Goal: Task Accomplishment & Management: Complete application form

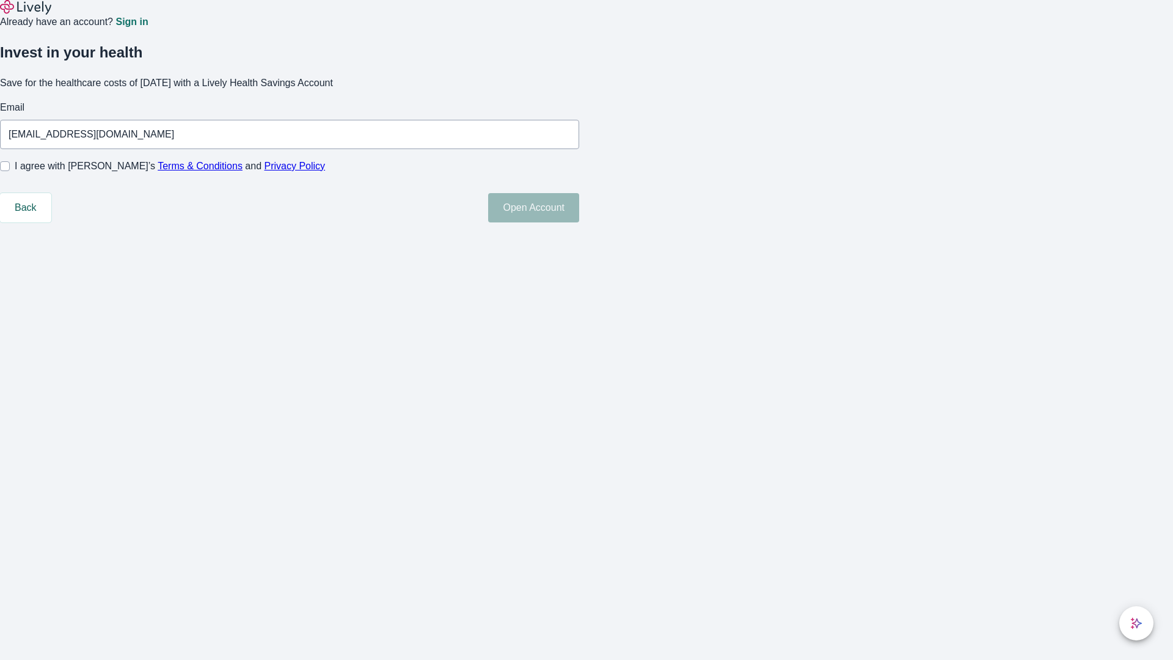
click at [10, 171] on input "I agree with Lively’s Terms & Conditions and Privacy Policy" at bounding box center [5, 166] width 10 height 10
checkbox input "true"
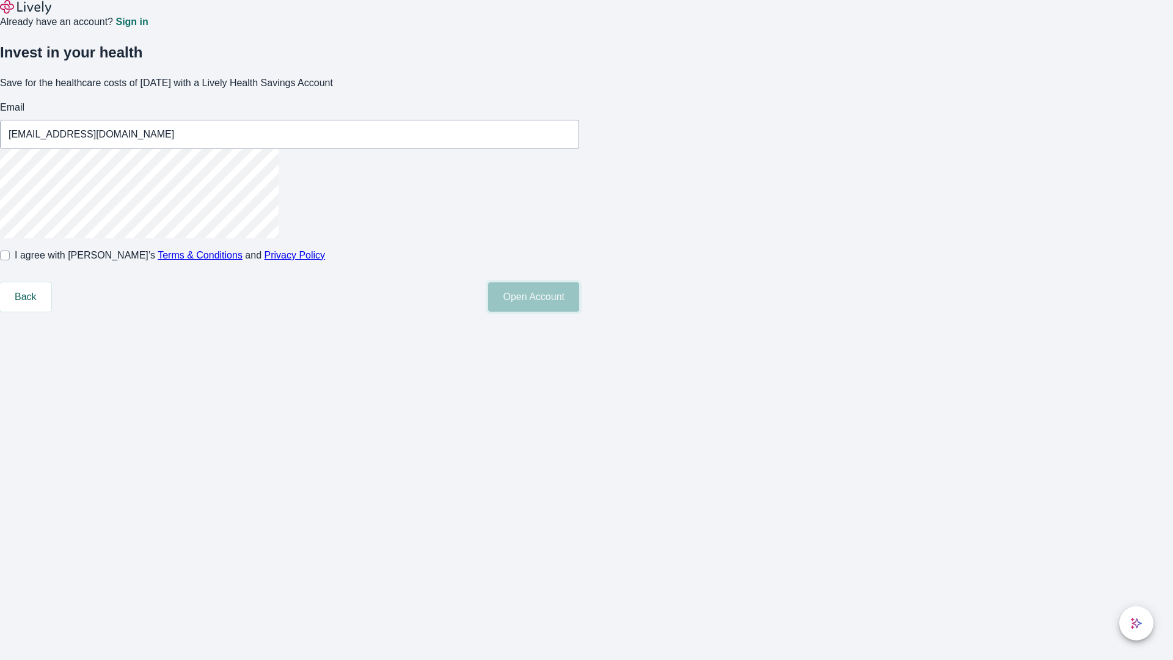
click at [579, 312] on button "Open Account" at bounding box center [533, 296] width 91 height 29
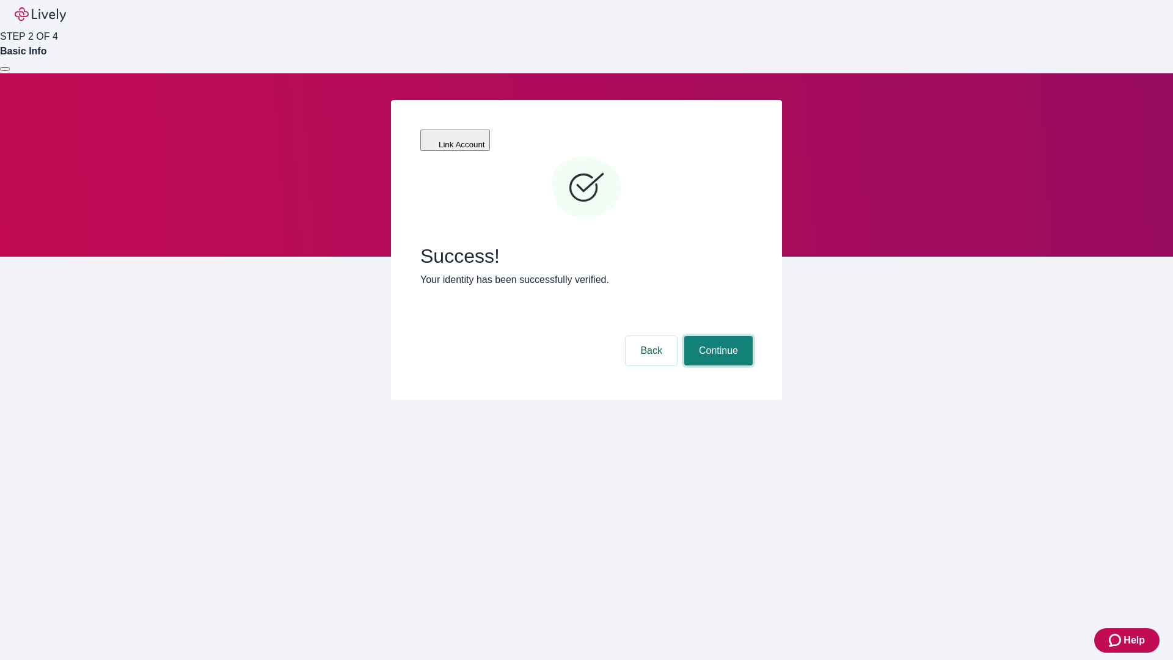
click at [717, 336] on button "Continue" at bounding box center [718, 350] width 68 height 29
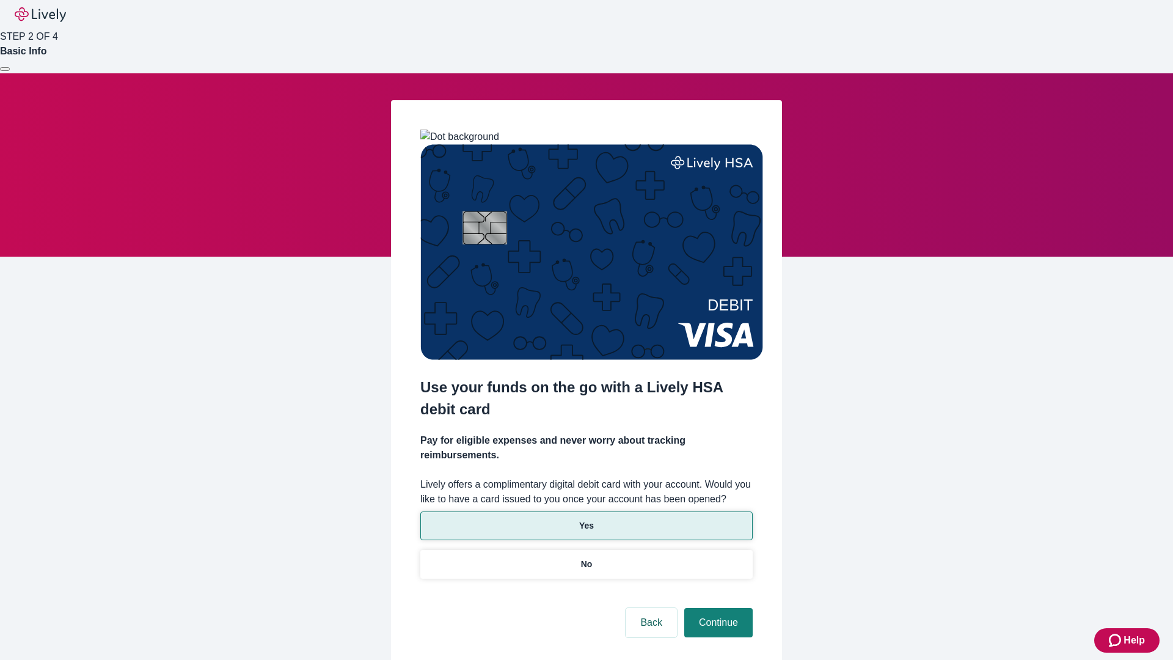
click at [586, 519] on p "Yes" at bounding box center [586, 525] width 15 height 13
click at [717, 608] on button "Continue" at bounding box center [718, 622] width 68 height 29
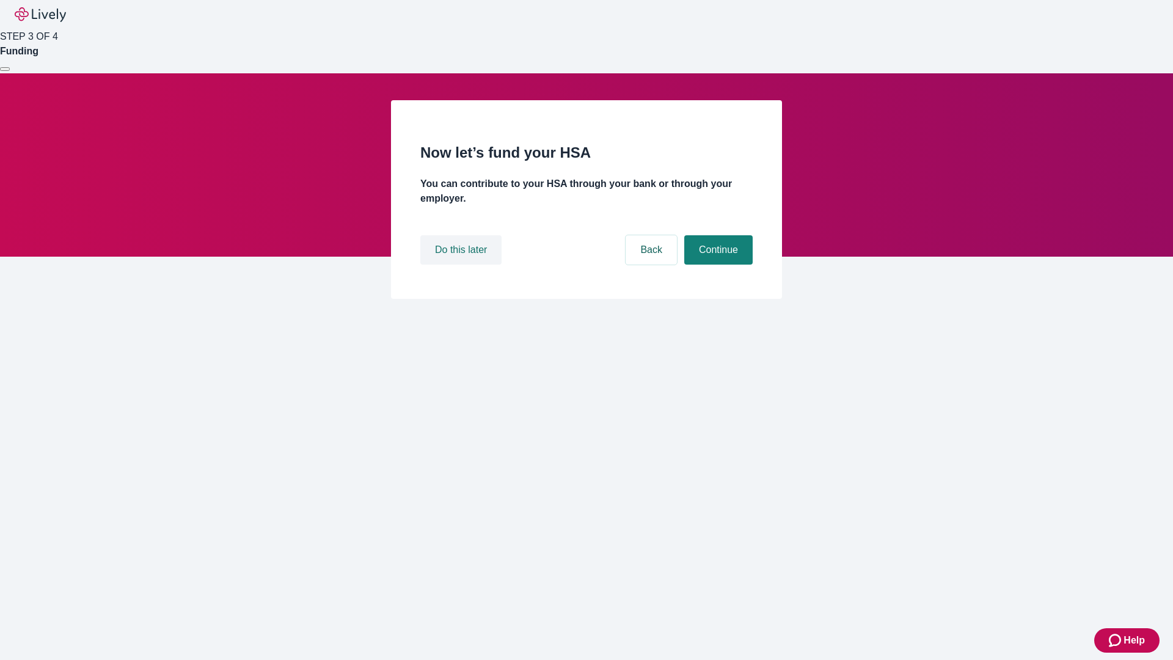
click at [463, 265] on button "Do this later" at bounding box center [460, 249] width 81 height 29
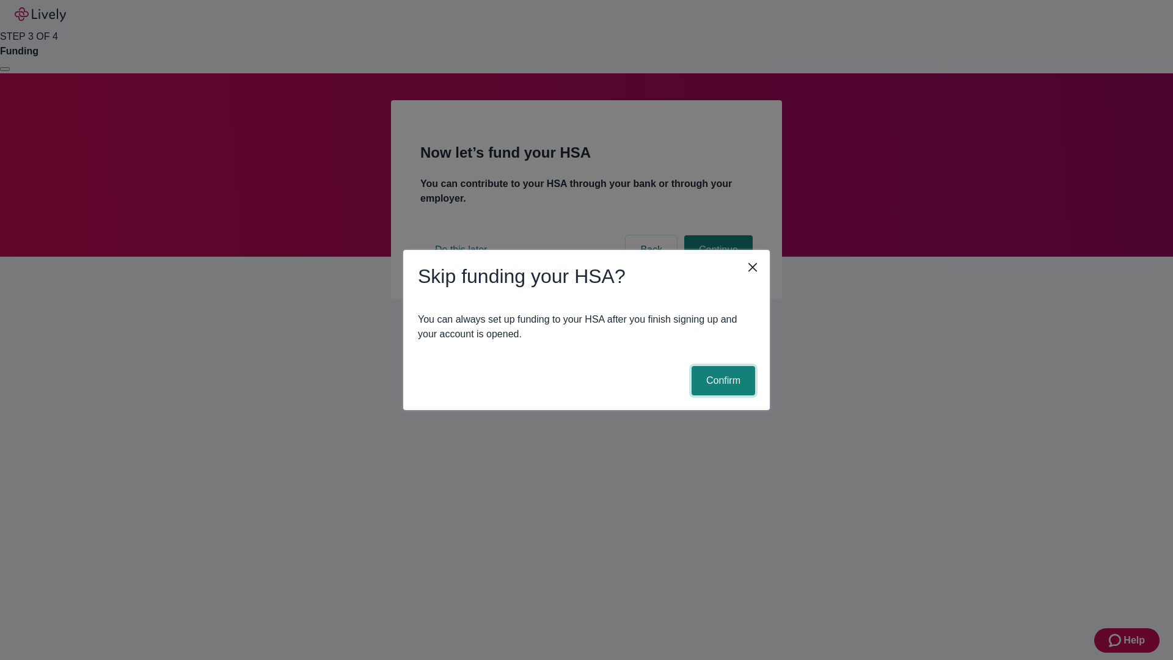
click at [722, 381] on button "Confirm" at bounding box center [724, 380] width 64 height 29
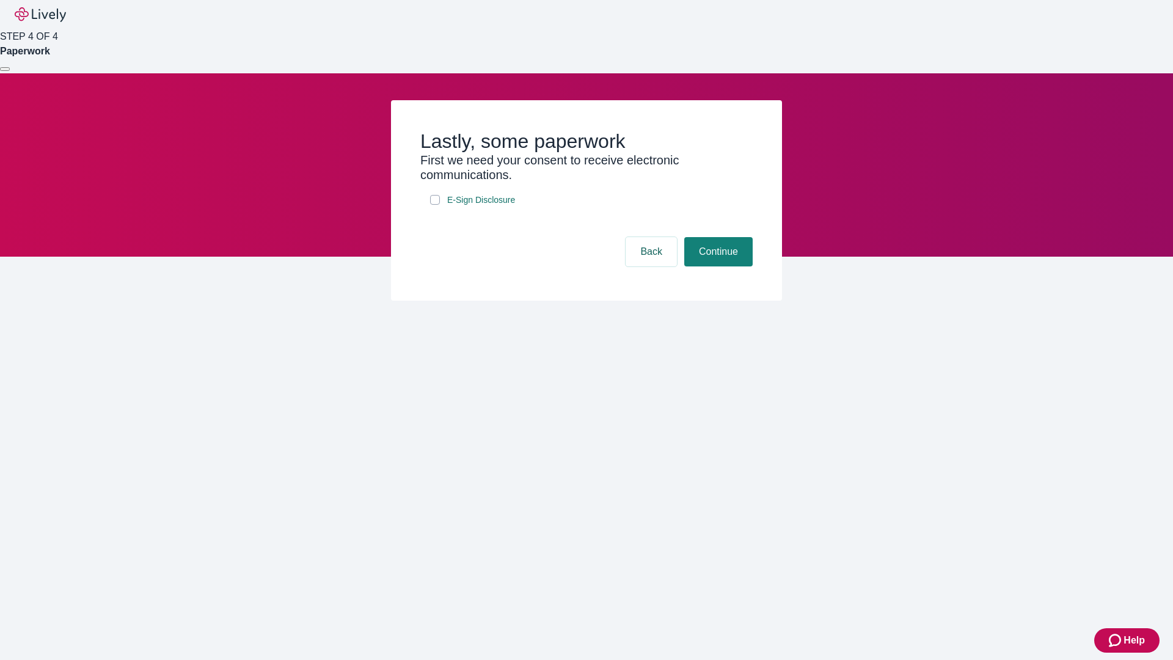
click at [435, 205] on input "E-Sign Disclosure" at bounding box center [435, 200] width 10 height 10
checkbox input "true"
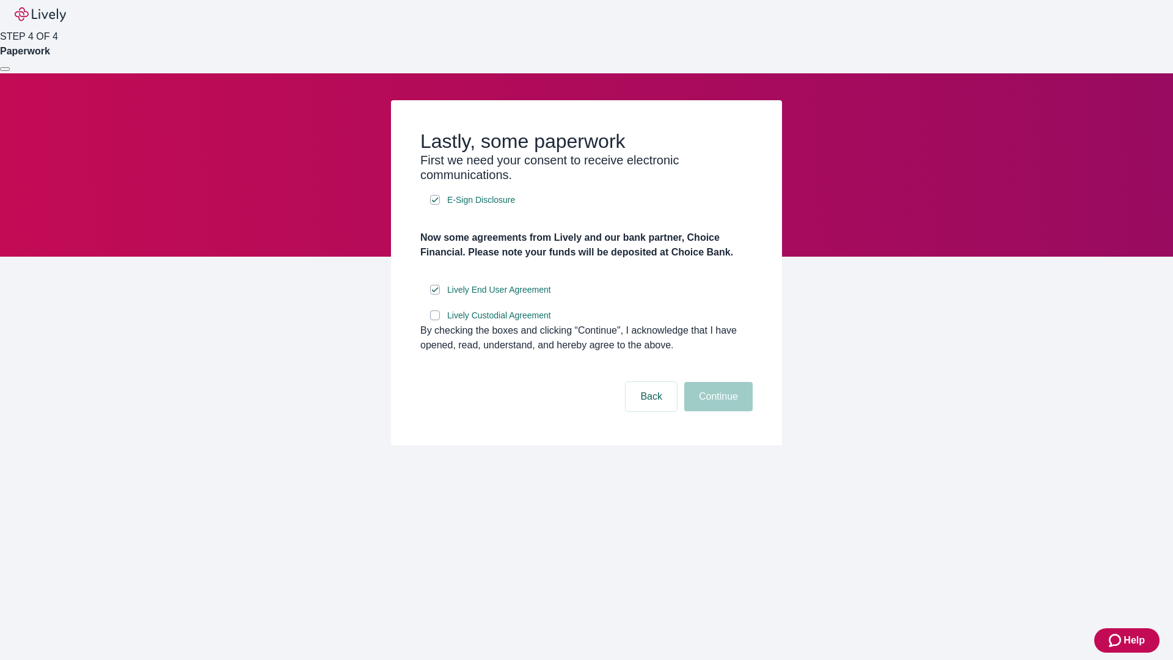
click at [435, 320] on input "Lively Custodial Agreement" at bounding box center [435, 315] width 10 height 10
checkbox input "true"
click at [717, 411] on button "Continue" at bounding box center [718, 396] width 68 height 29
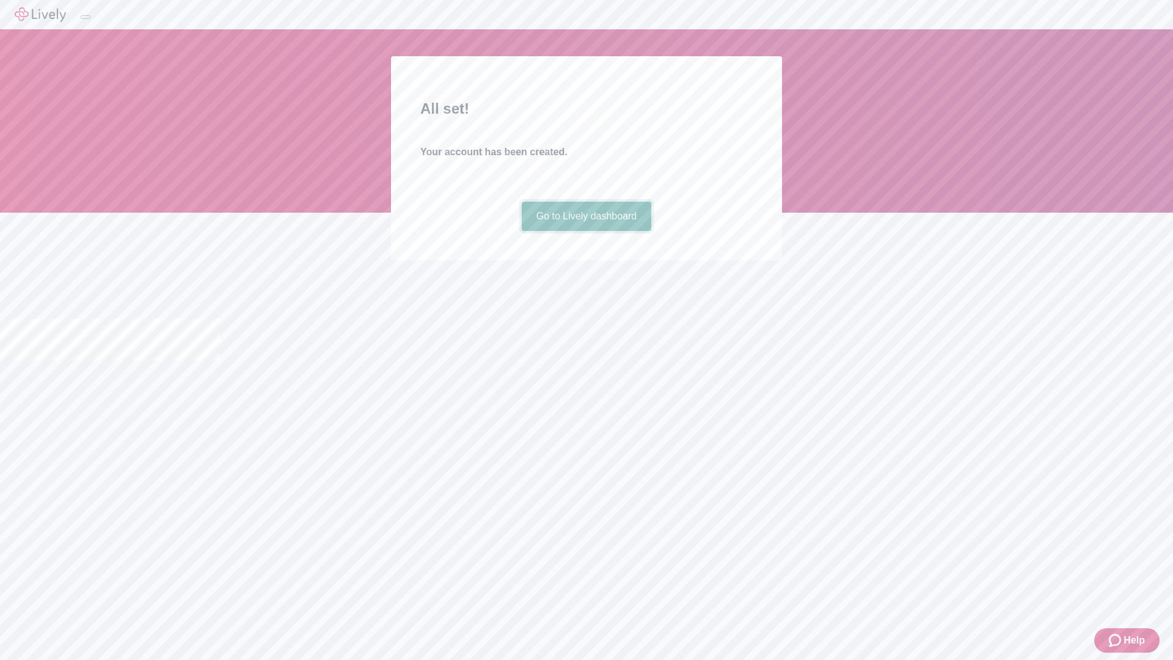
click at [586, 231] on link "Go to Lively dashboard" at bounding box center [587, 216] width 130 height 29
